Goal: Find specific page/section: Find specific page/section

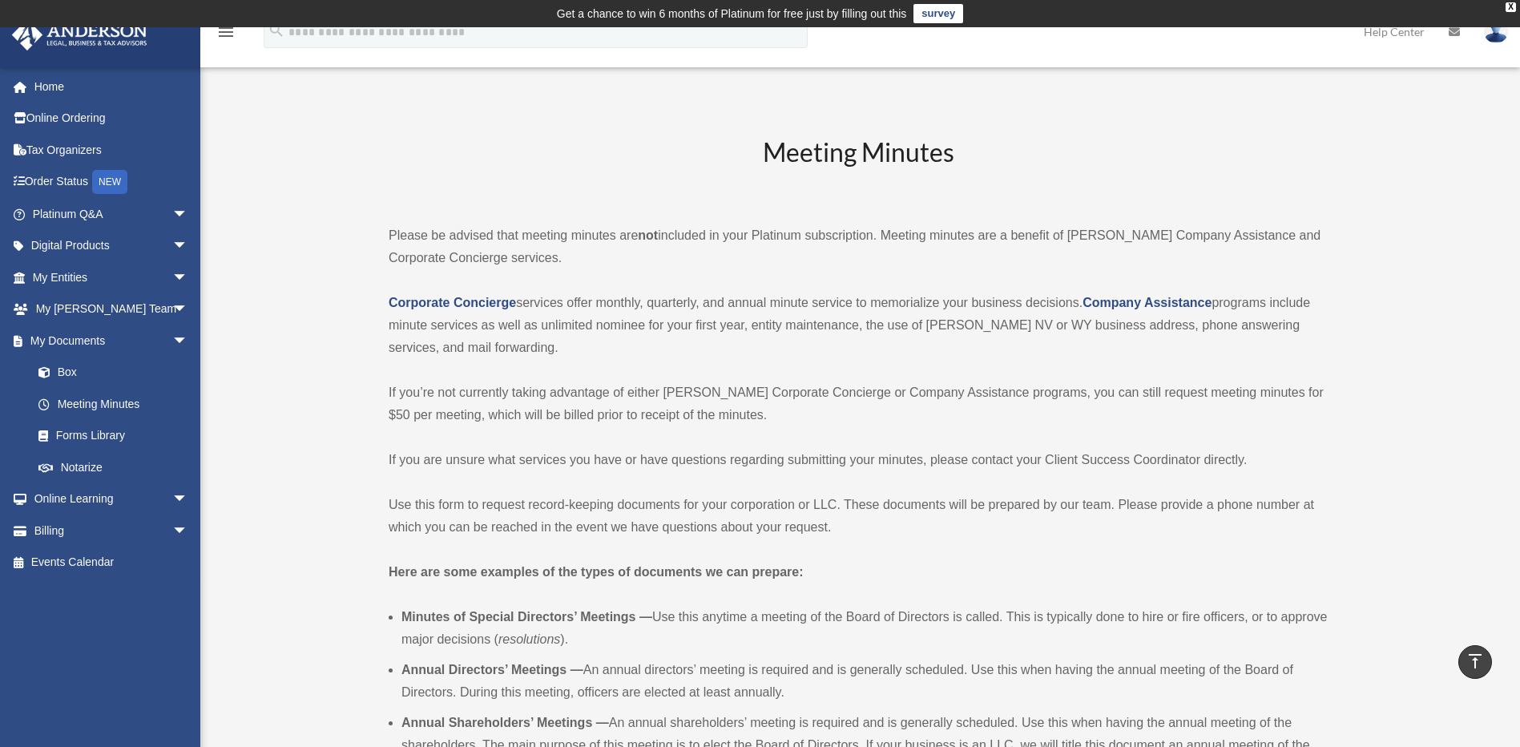
scroll to position [565, 0]
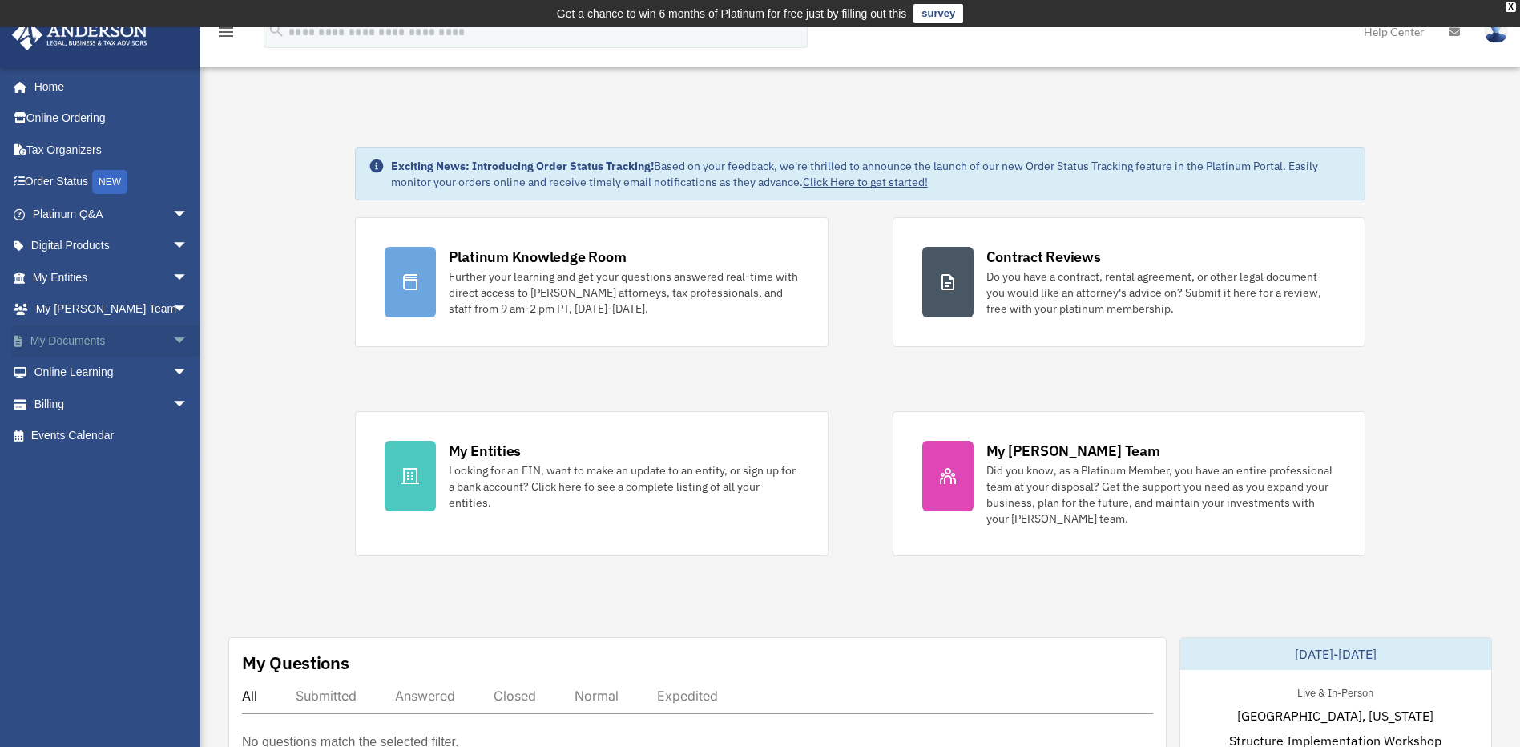
click at [172, 340] on span "arrow_drop_down" at bounding box center [188, 340] width 32 height 33
click at [117, 405] on link "Meeting Minutes" at bounding box center [117, 404] width 190 height 32
click at [106, 377] on link "Box" at bounding box center [117, 372] width 190 height 32
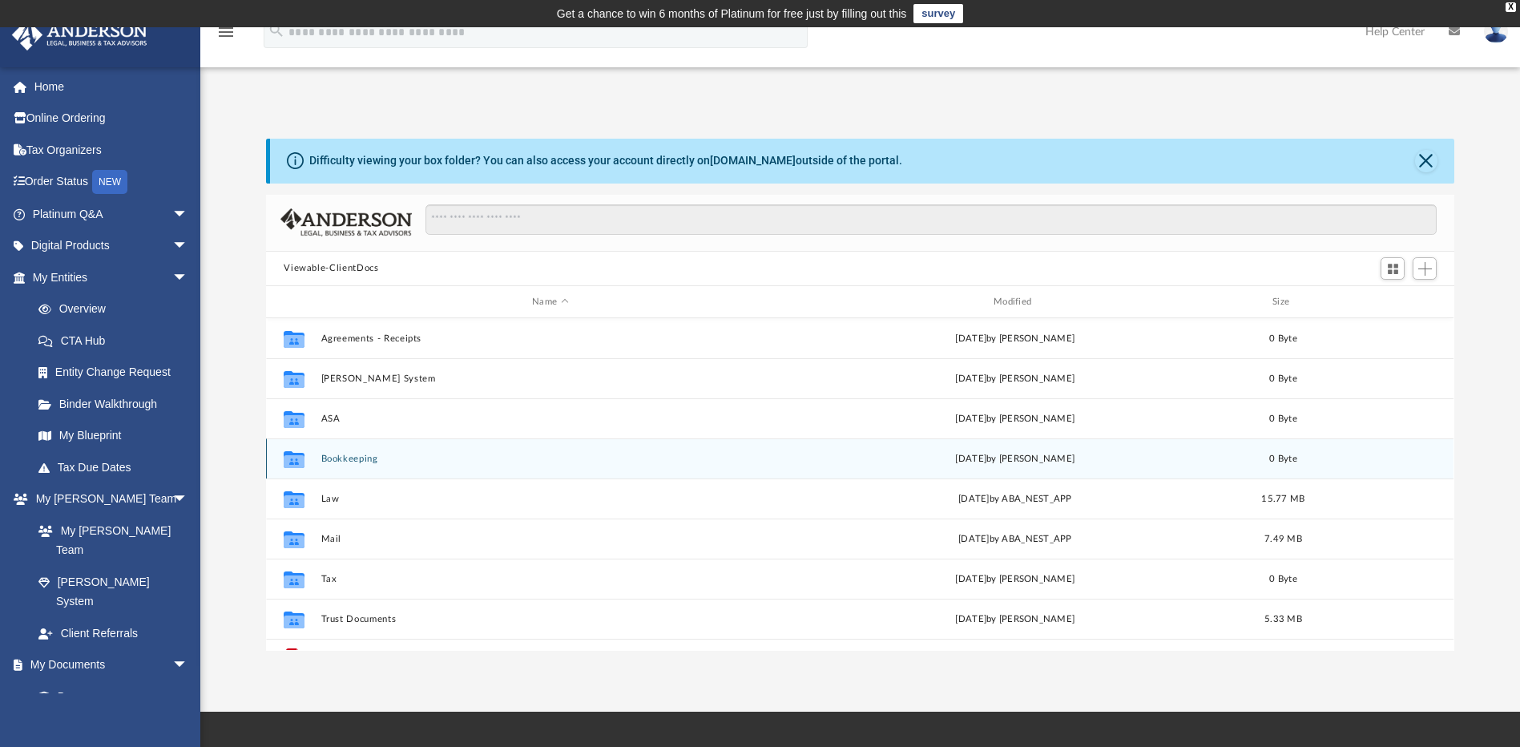
scroll to position [352, 1176]
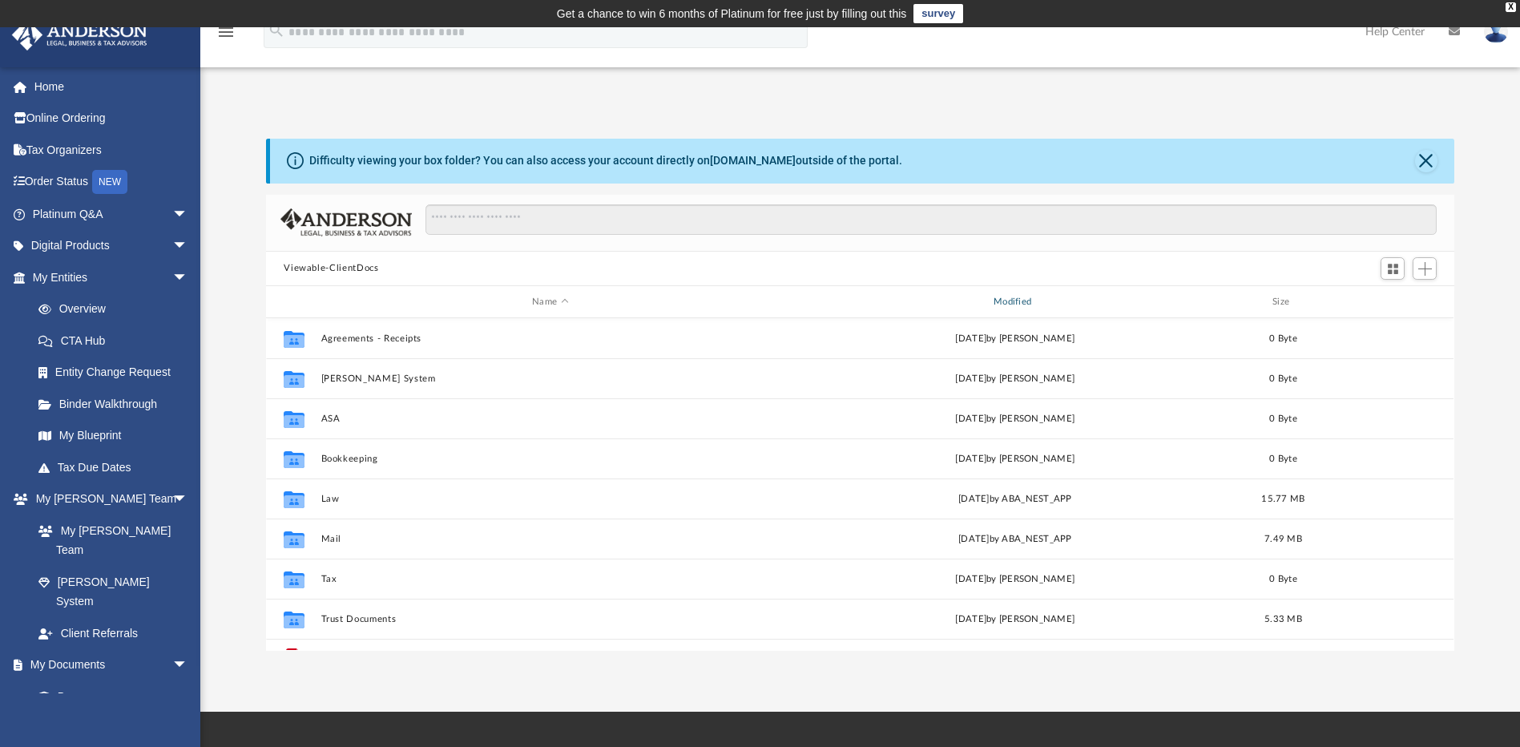
click at [1025, 296] on div "Modified" at bounding box center [1015, 302] width 458 height 14
click at [1006, 305] on div "Modified" at bounding box center [1015, 302] width 458 height 14
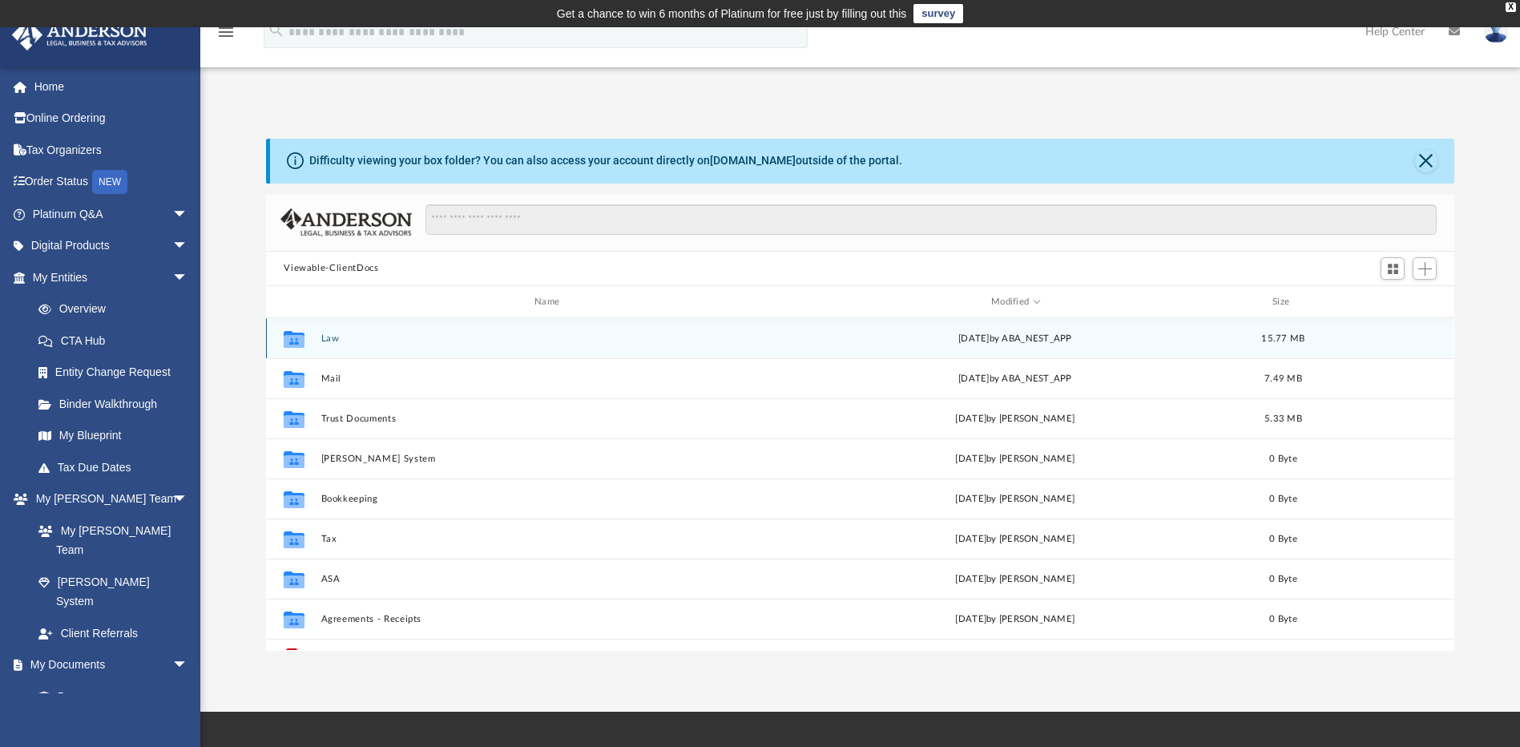
click at [325, 340] on button "Law" at bounding box center [550, 338] width 458 height 10
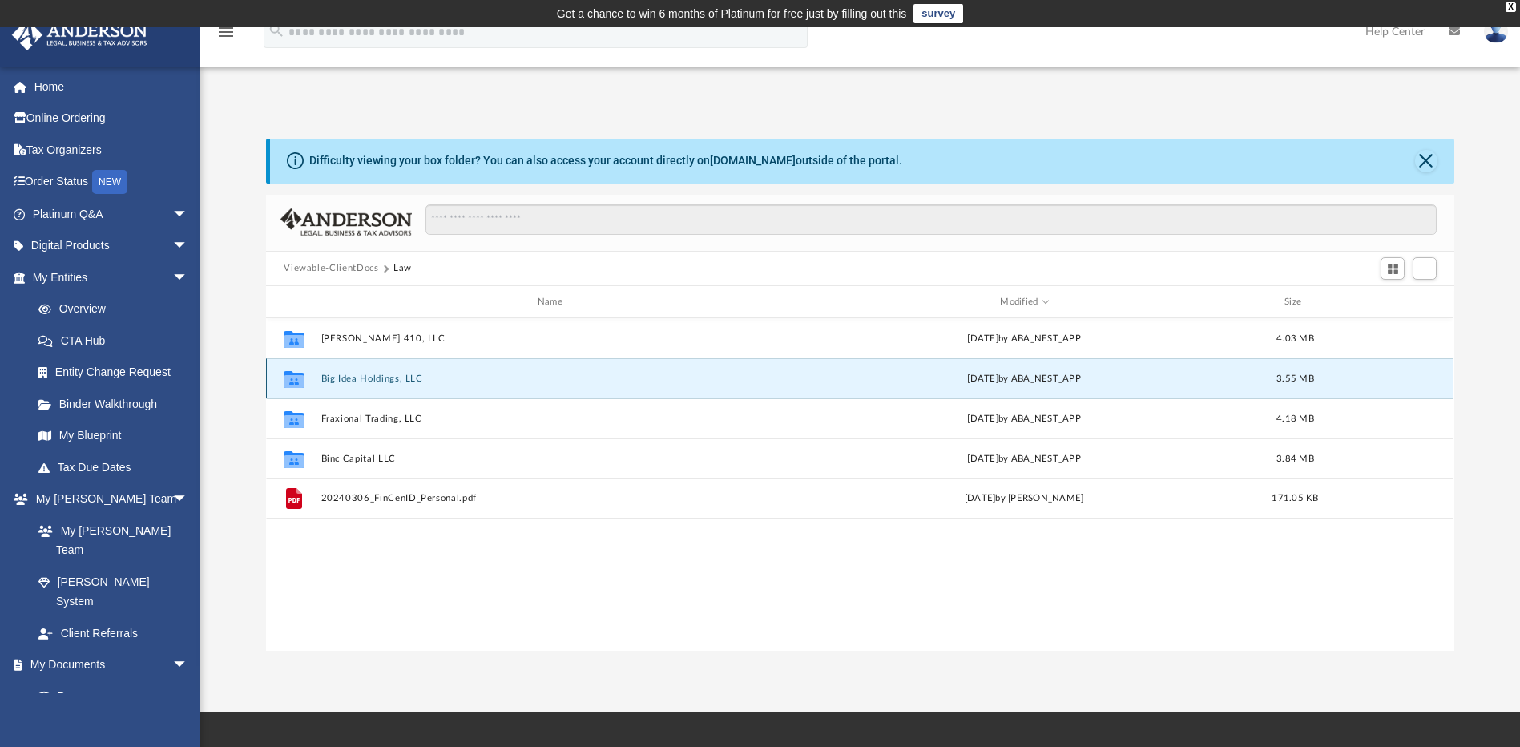
click at [364, 378] on button "Big Idea Holdings, LLC" at bounding box center [553, 378] width 464 height 10
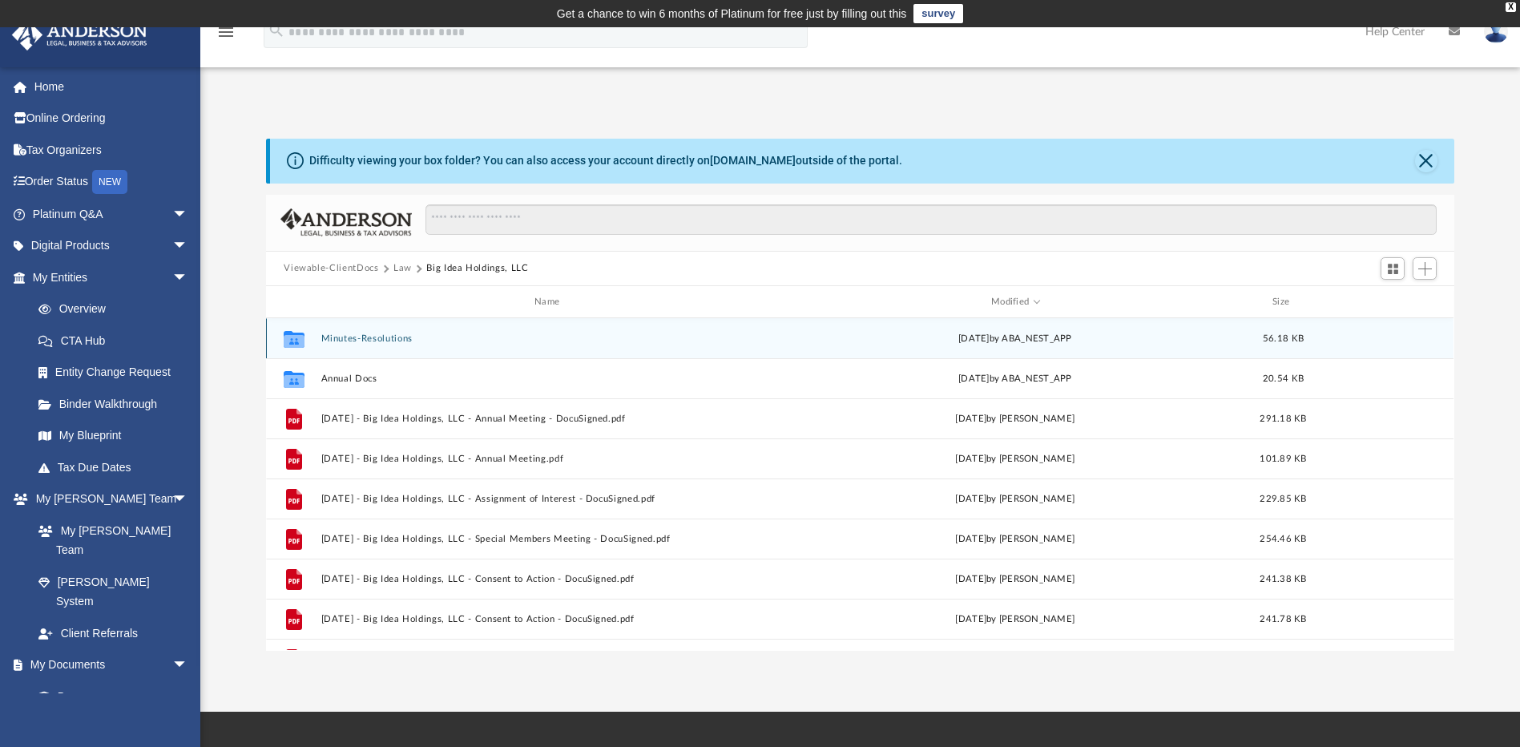
click at [341, 333] on button "Minutes-Resolutions" at bounding box center [550, 338] width 458 height 10
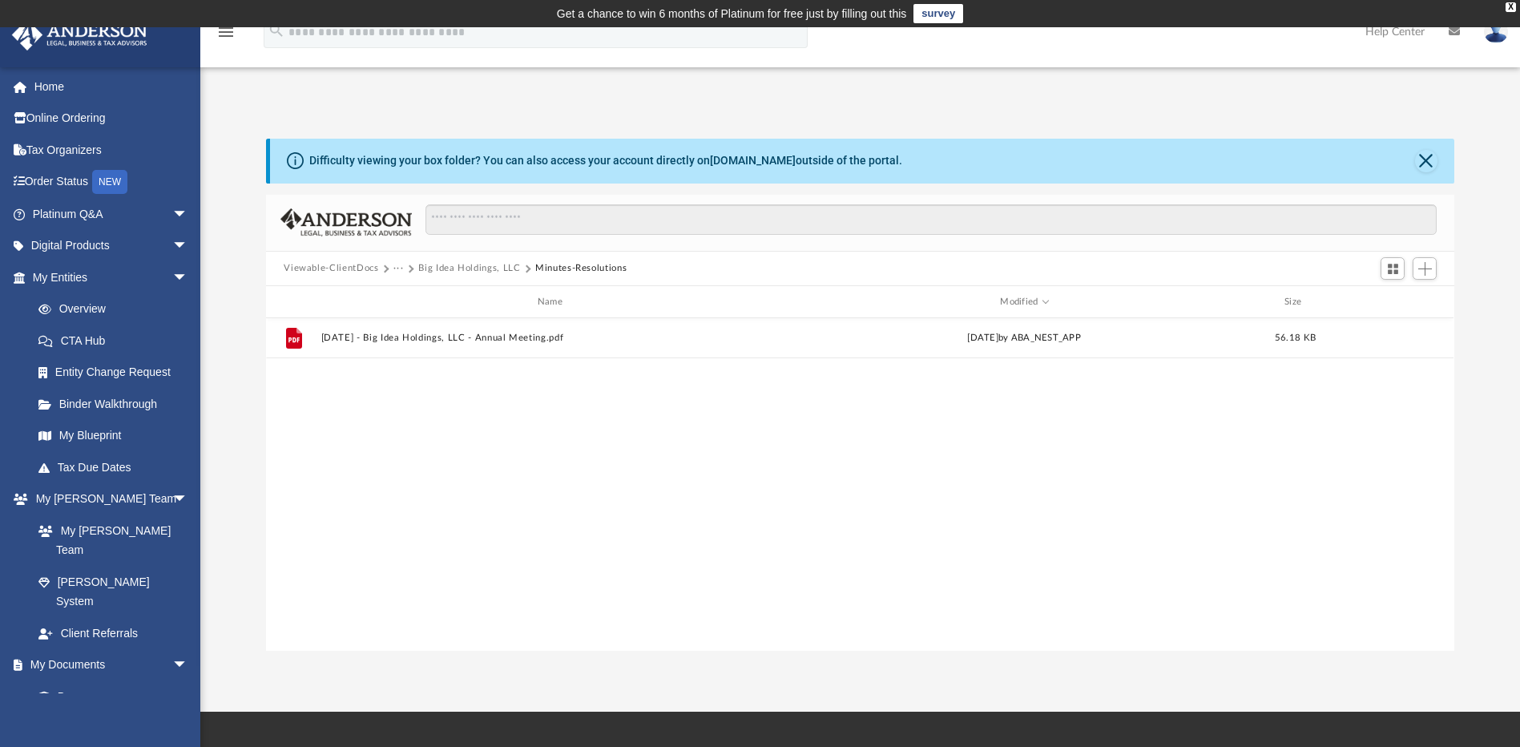
click at [484, 271] on button "Big Idea Holdings, LLC" at bounding box center [469, 268] width 102 height 14
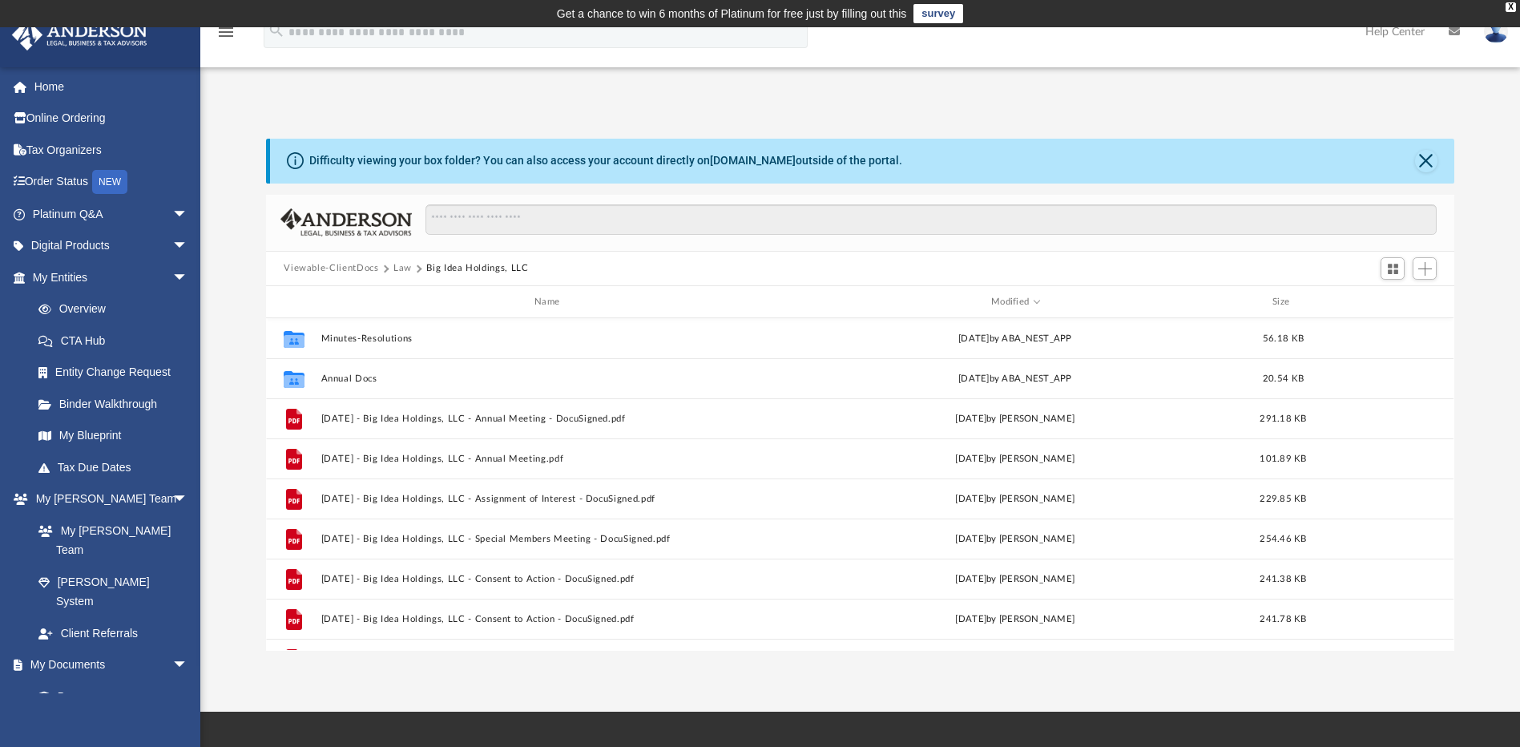
click at [403, 271] on button "Law" at bounding box center [402, 268] width 18 height 14
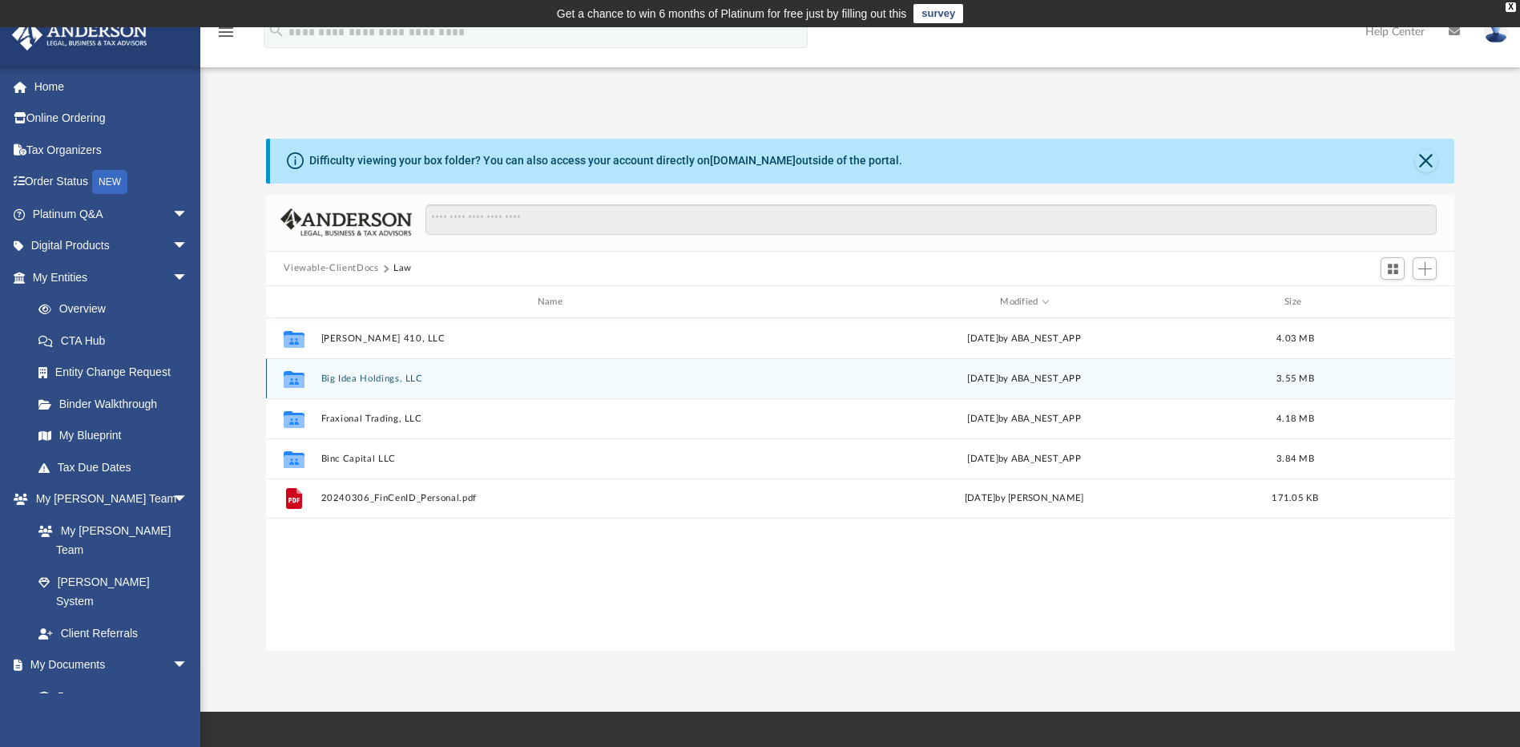
click at [356, 379] on button "Big Idea Holdings, LLC" at bounding box center [553, 378] width 464 height 10
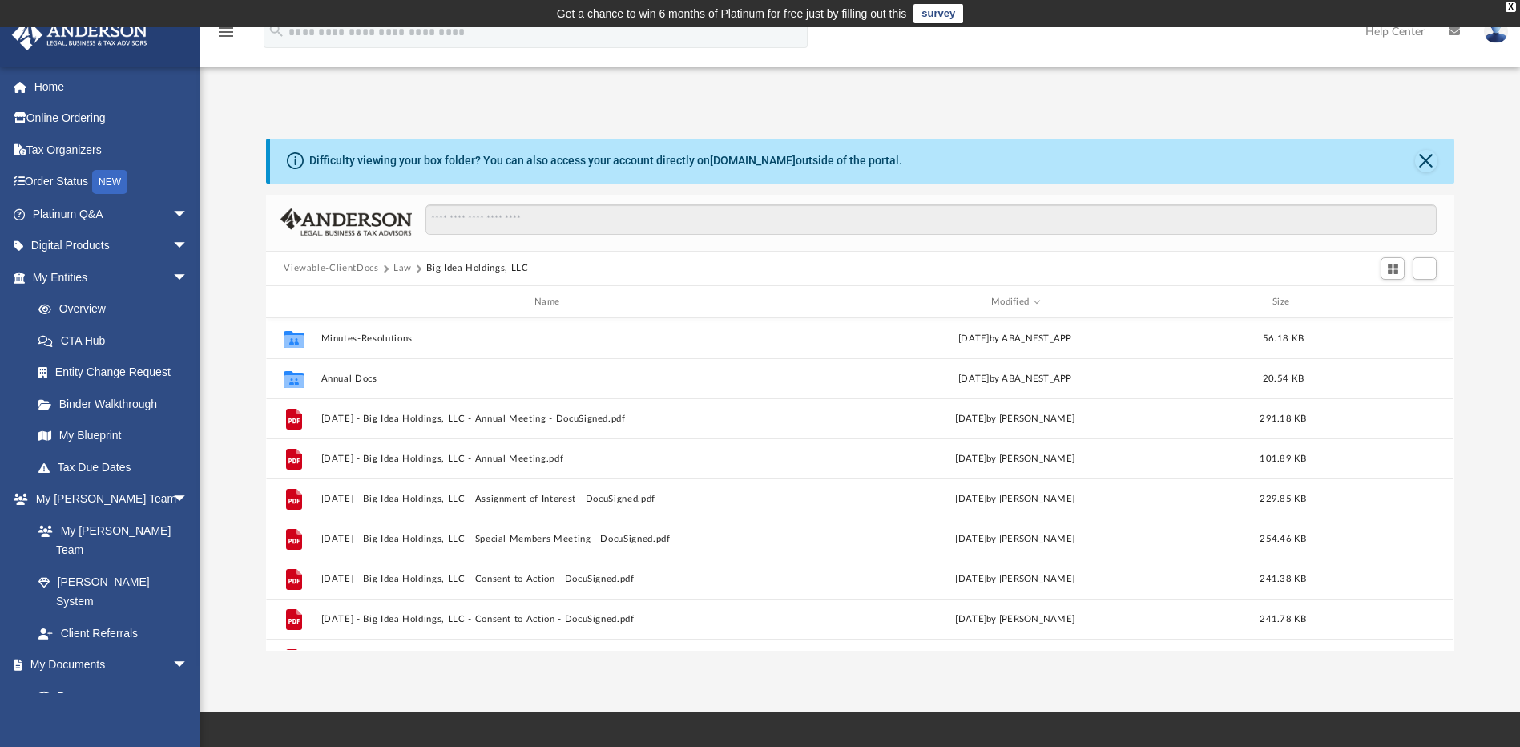
click at [395, 269] on button "Law" at bounding box center [402, 268] width 18 height 14
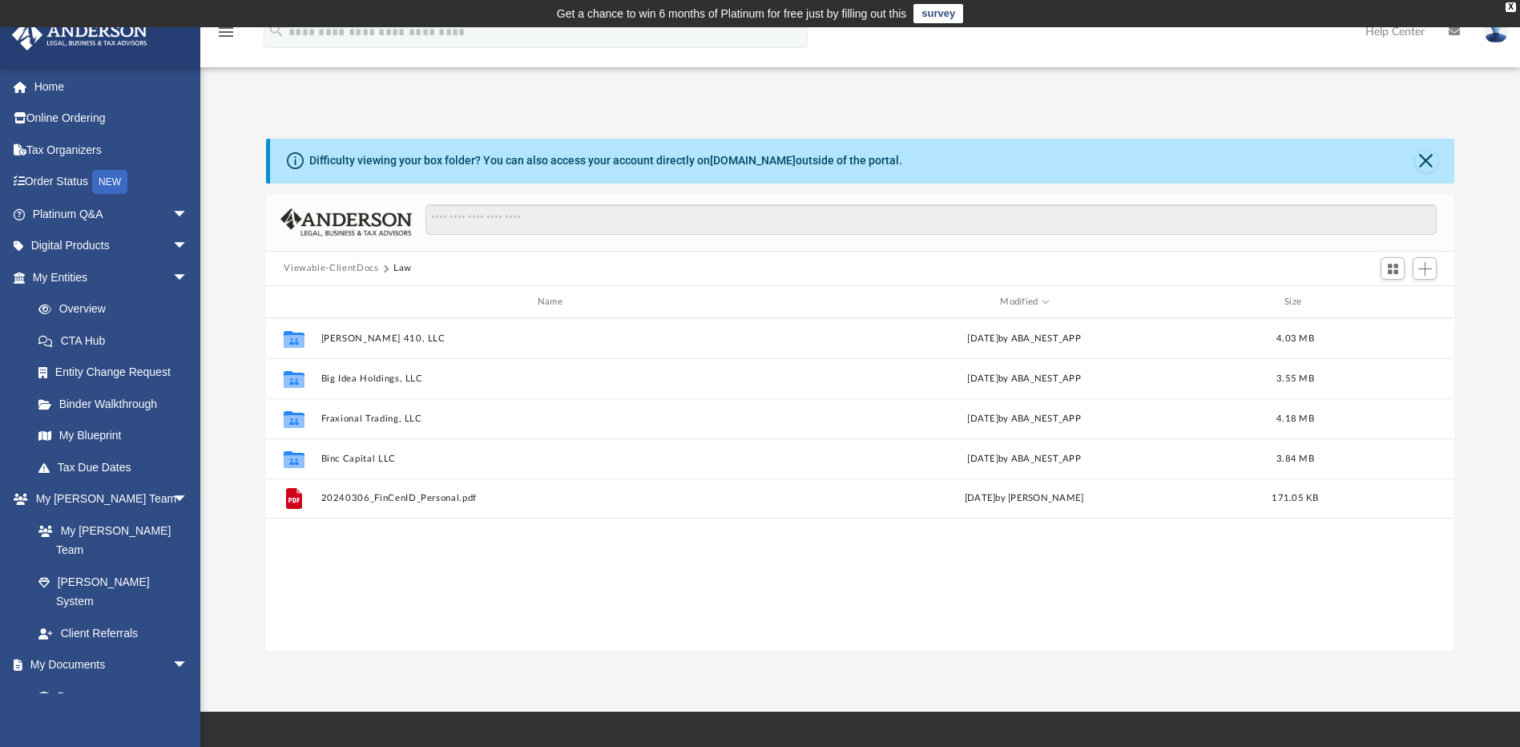
click at [371, 264] on button "Viewable-ClientDocs" at bounding box center [331, 268] width 95 height 14
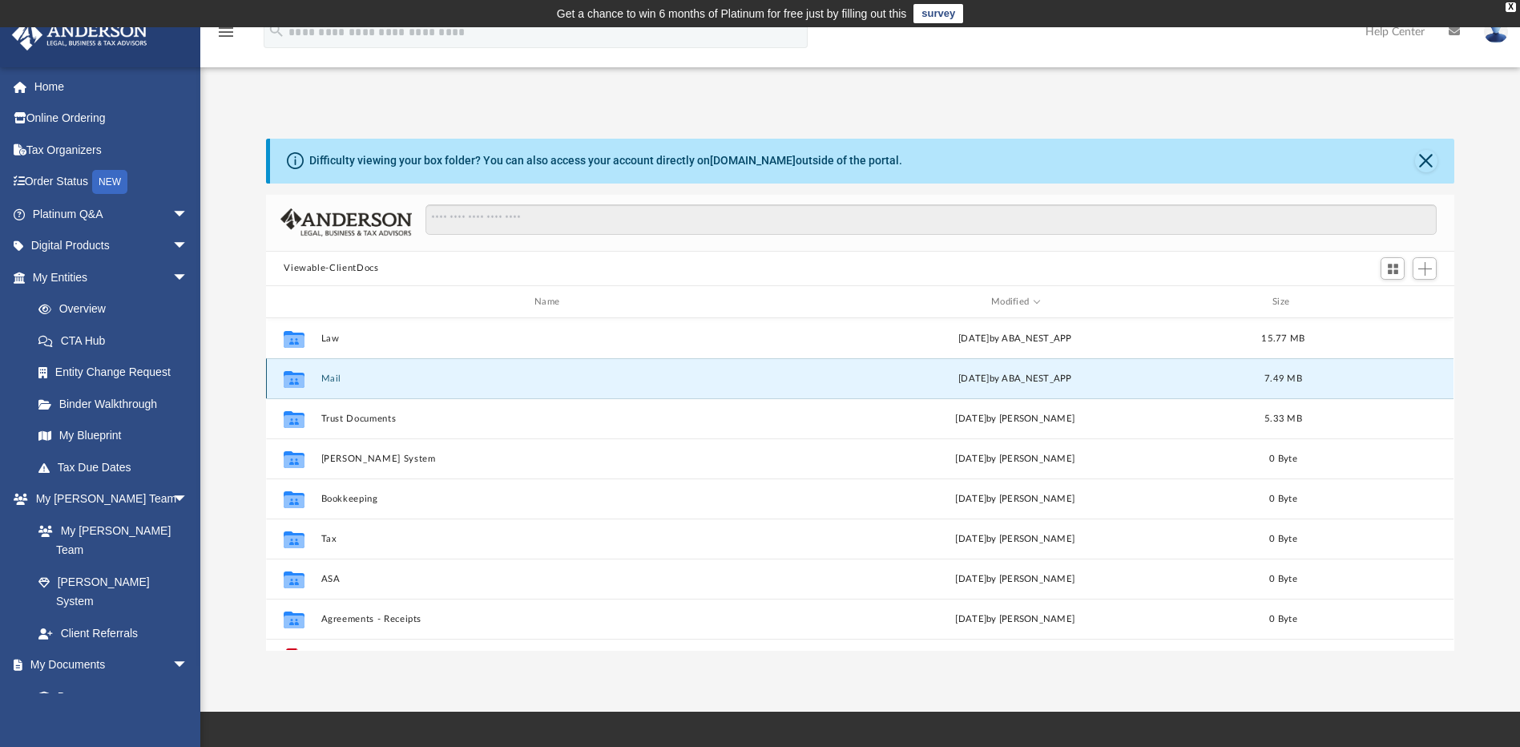
click at [330, 382] on button "Mail" at bounding box center [550, 378] width 458 height 10
